Goal: Task Accomplishment & Management: Use online tool/utility

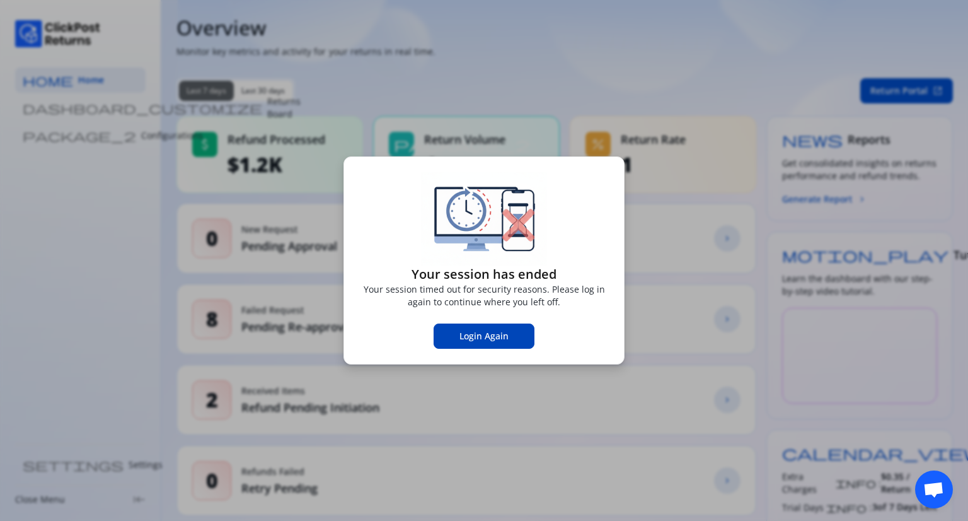
click at [482, 330] on span "Login Again" at bounding box center [483, 336] width 49 height 13
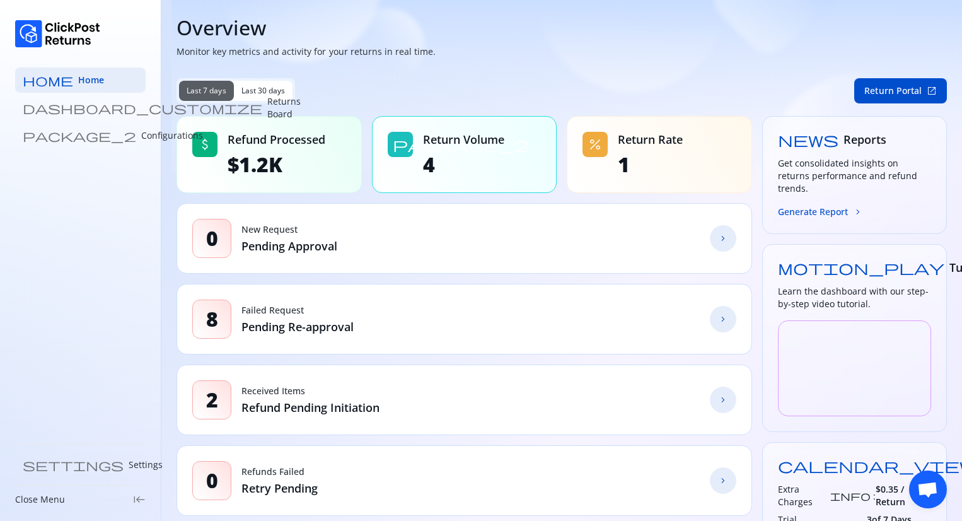
scroll to position [112, 0]
